Goal: Task Accomplishment & Management: Manage account settings

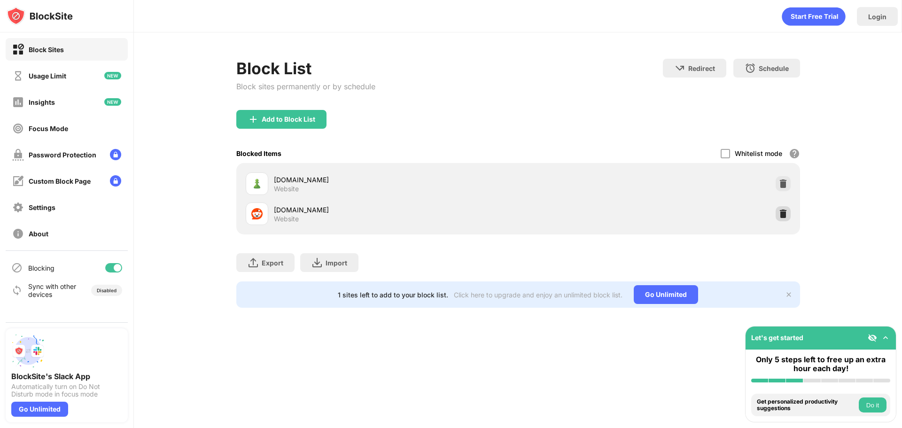
click at [783, 220] on div at bounding box center [783, 213] width 15 height 15
